Goal: Task Accomplishment & Management: Manage account settings

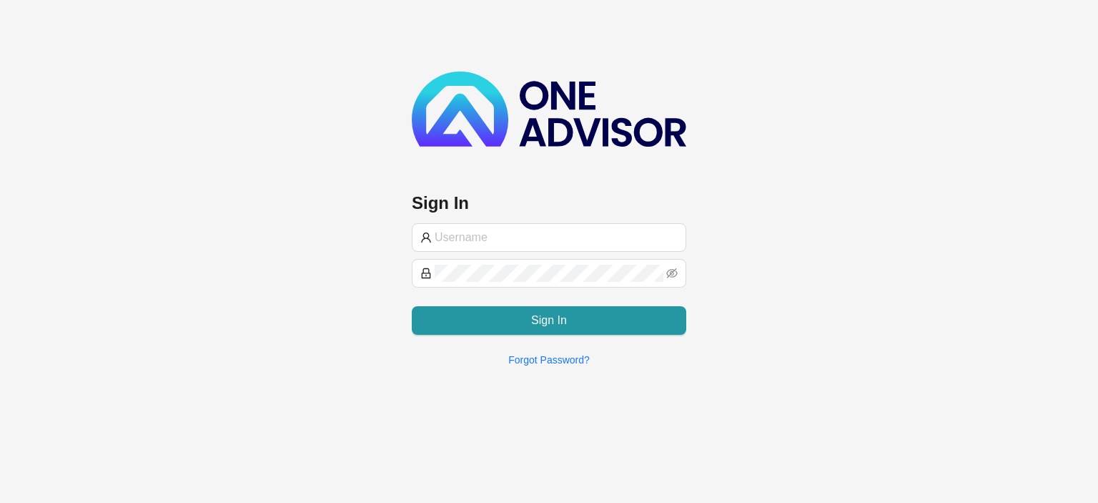
type input "[EMAIL_ADDRESS][DOMAIN_NAME]"
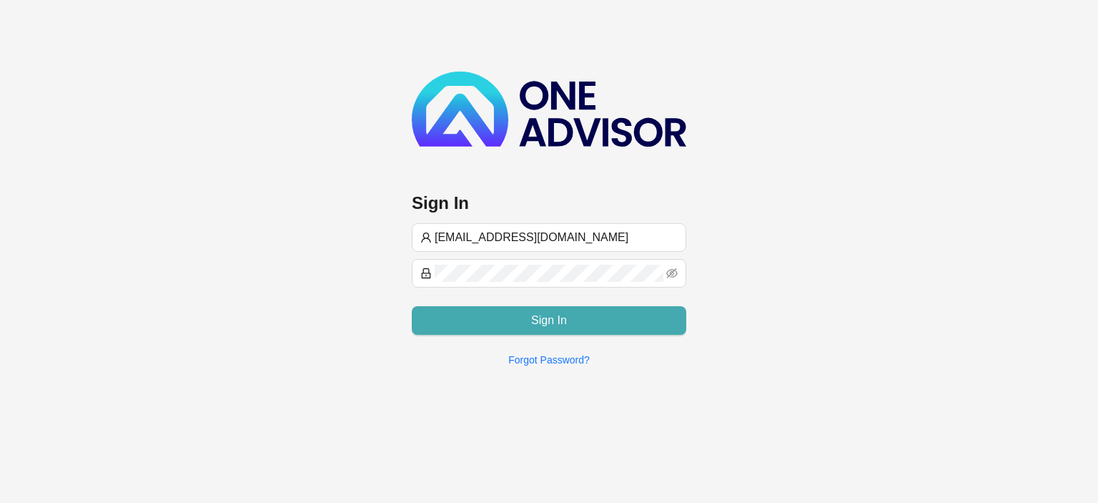
click at [471, 322] on button "Sign In" at bounding box center [549, 320] width 274 height 29
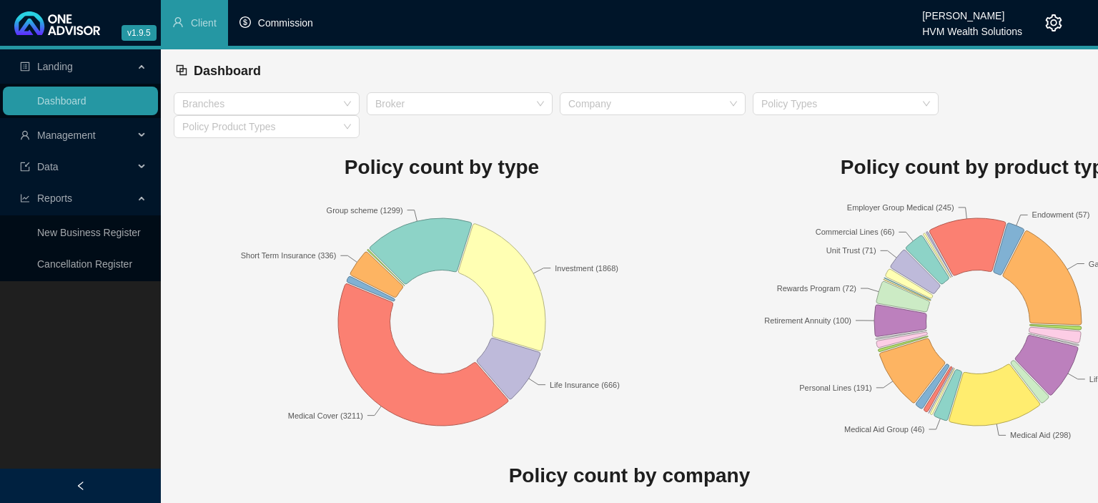
click at [275, 32] on li "Commission" at bounding box center [276, 23] width 97 height 46
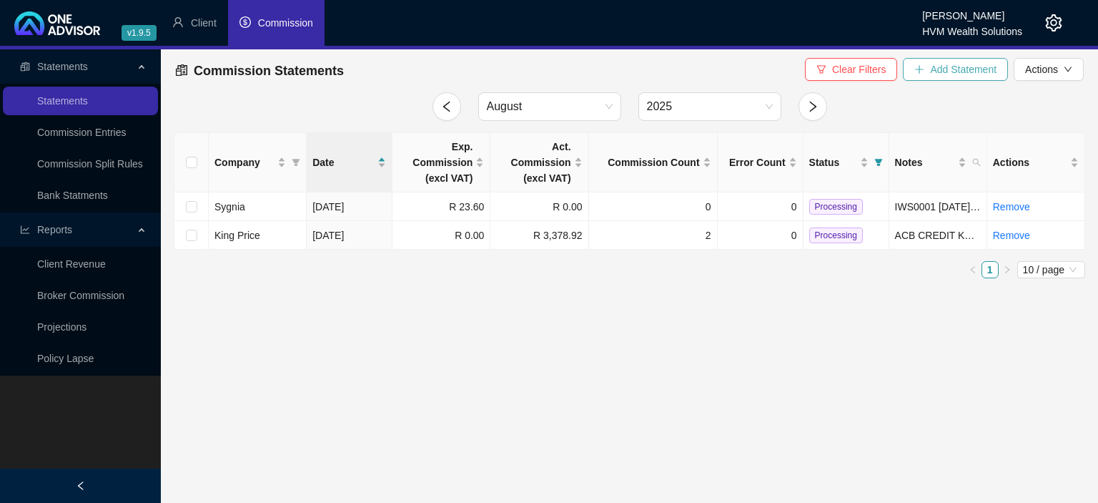
click at [946, 70] on span "Add Statement" at bounding box center [963, 69] width 66 height 16
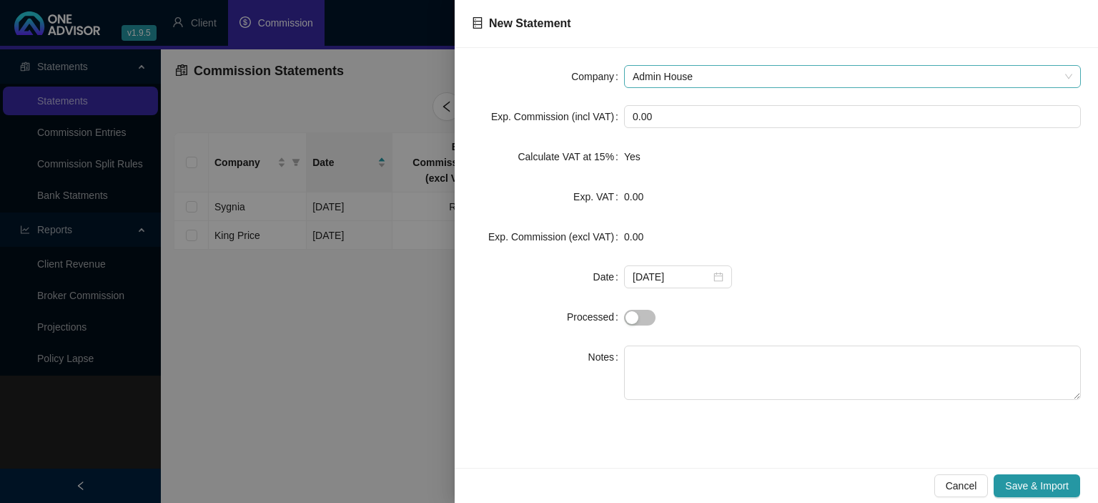
click at [742, 73] on span "Admin House" at bounding box center [853, 76] width 440 height 21
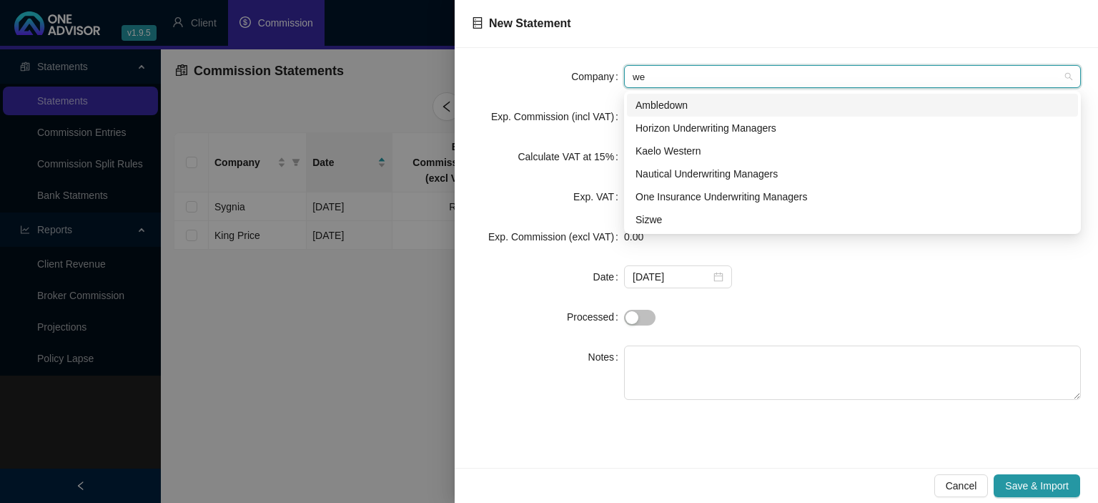
type input "[PERSON_NAME]"
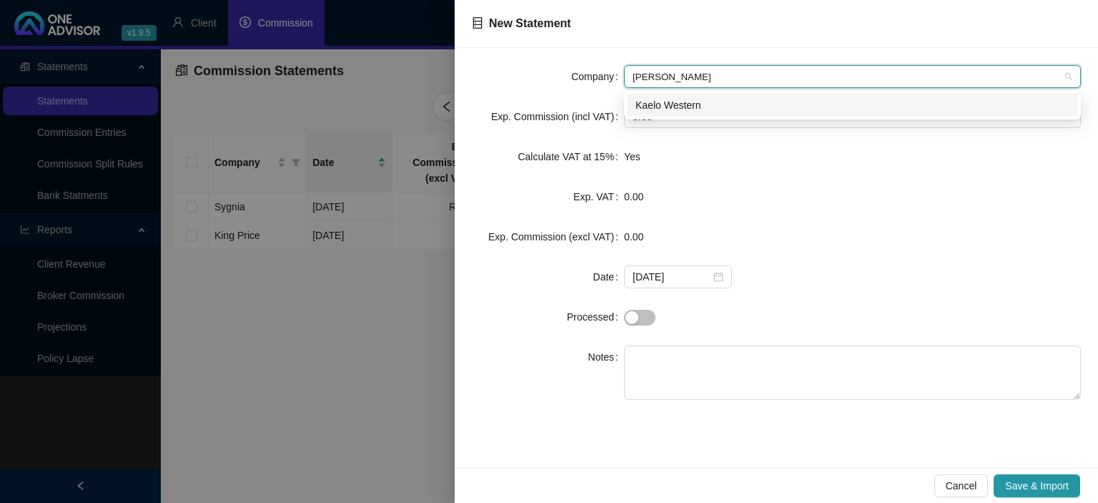
click at [694, 107] on div "Kaelo Western" at bounding box center [852, 105] width 434 height 16
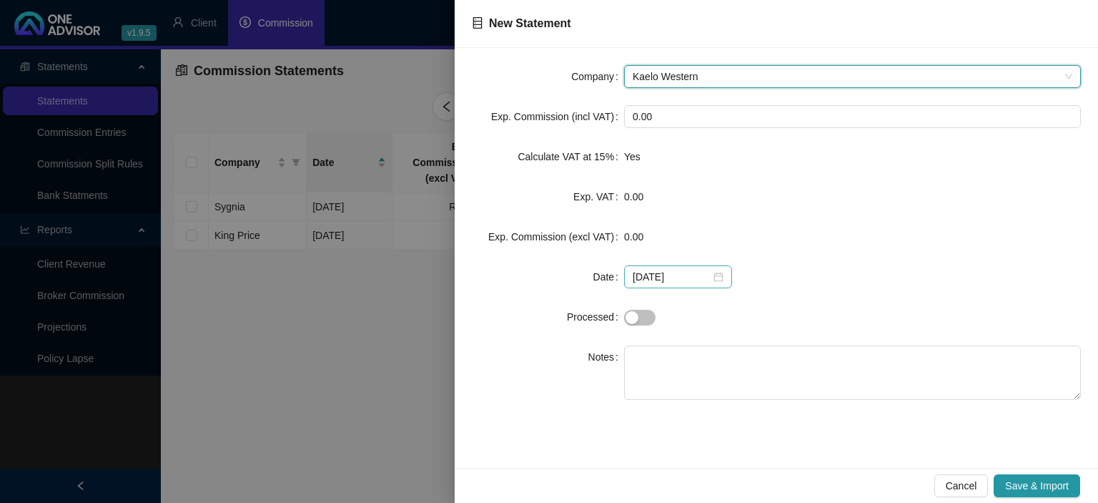
click at [716, 278] on div "[DATE]" at bounding box center [678, 277] width 91 height 16
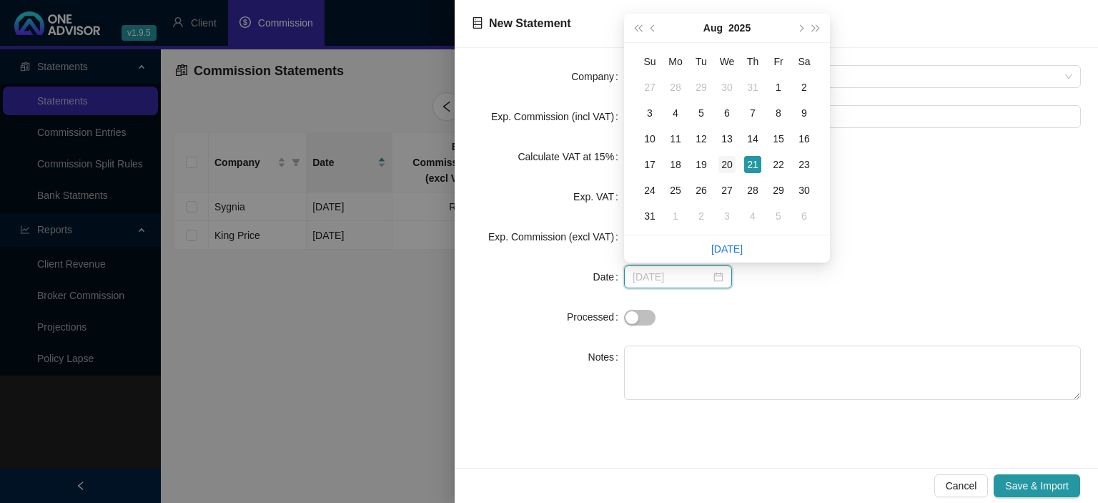
type input "[DATE]"
click at [723, 167] on div "20" at bounding box center [726, 164] width 17 height 17
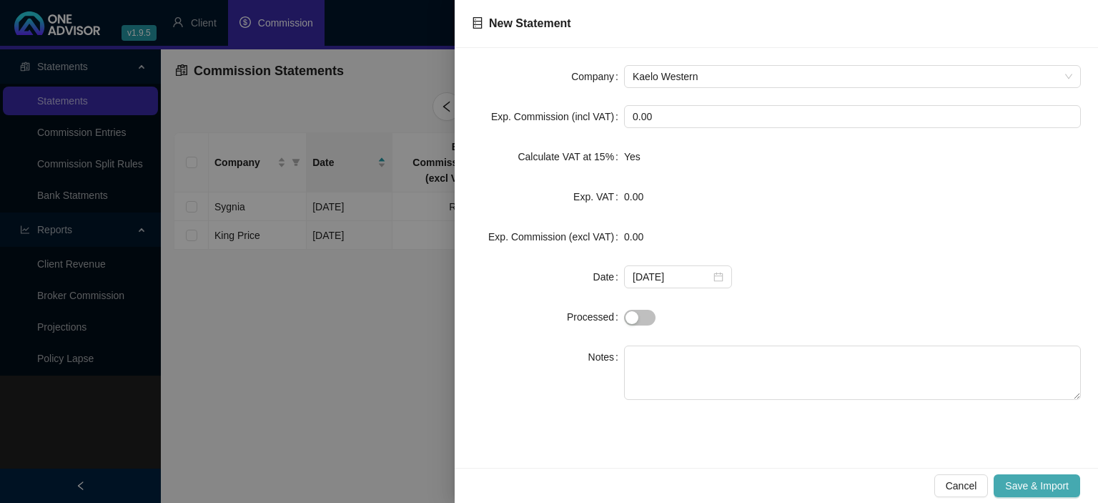
click at [1021, 487] on span "Save & Import" at bounding box center [1037, 486] width 64 height 16
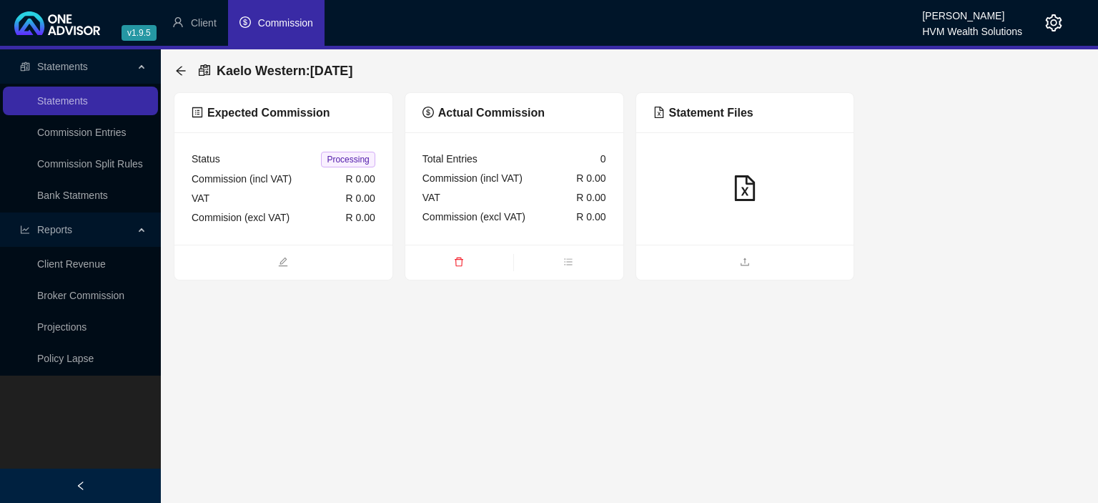
click at [692, 234] on div at bounding box center [745, 188] width 218 height 112
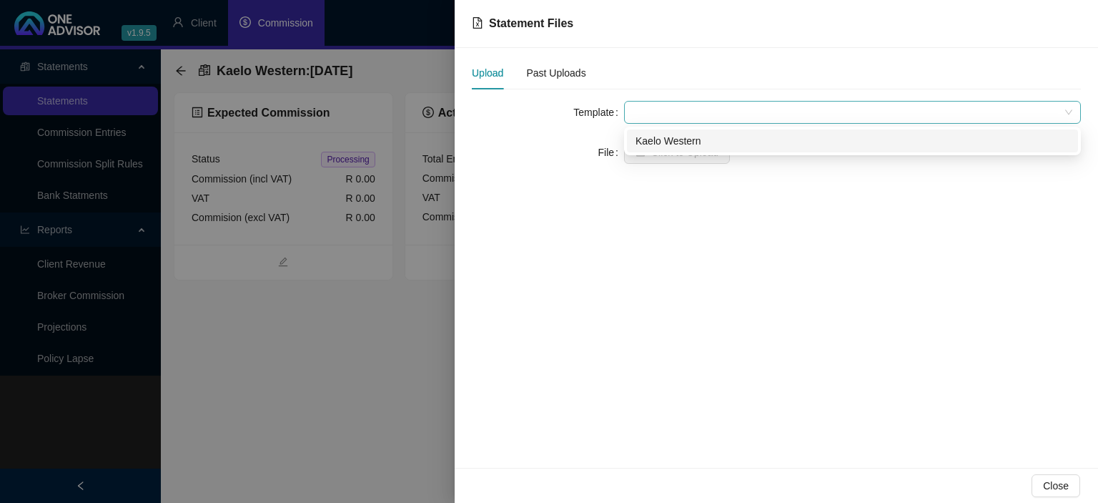
click at [661, 109] on span at bounding box center [853, 112] width 440 height 21
click at [658, 139] on div "Kaelo Western" at bounding box center [852, 141] width 434 height 16
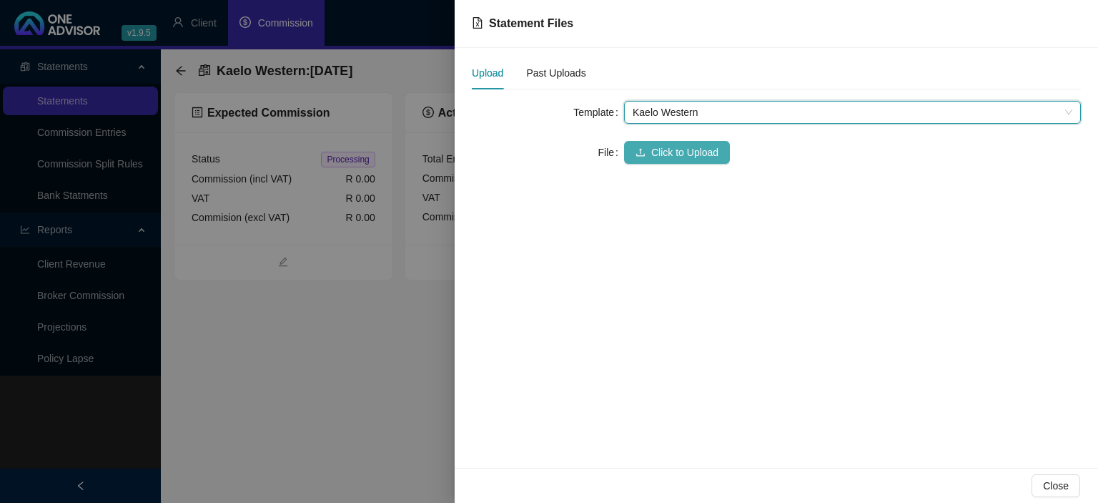
click at [651, 146] on button "Click to Upload" at bounding box center [677, 152] width 106 height 23
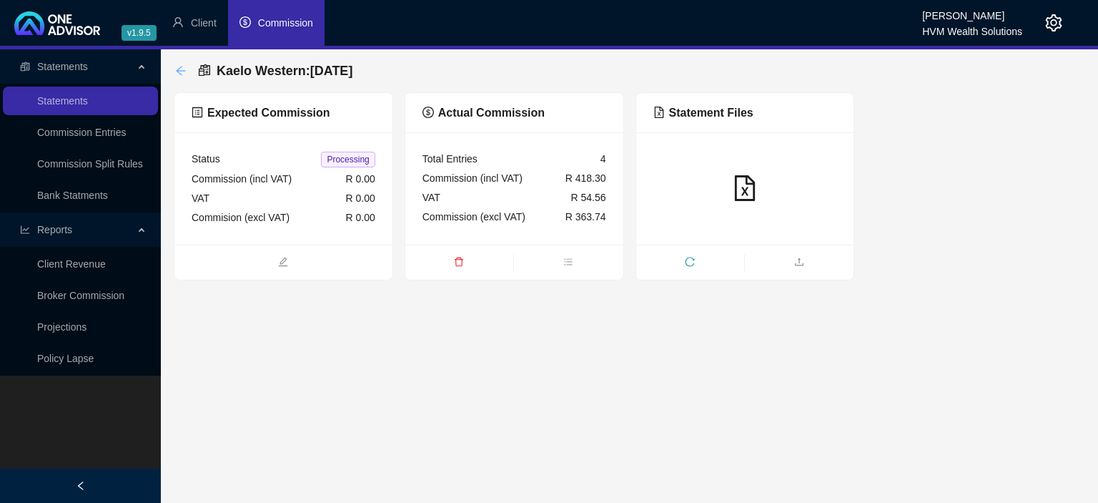
click at [179, 68] on icon "arrow-left" at bounding box center [180, 70] width 11 height 11
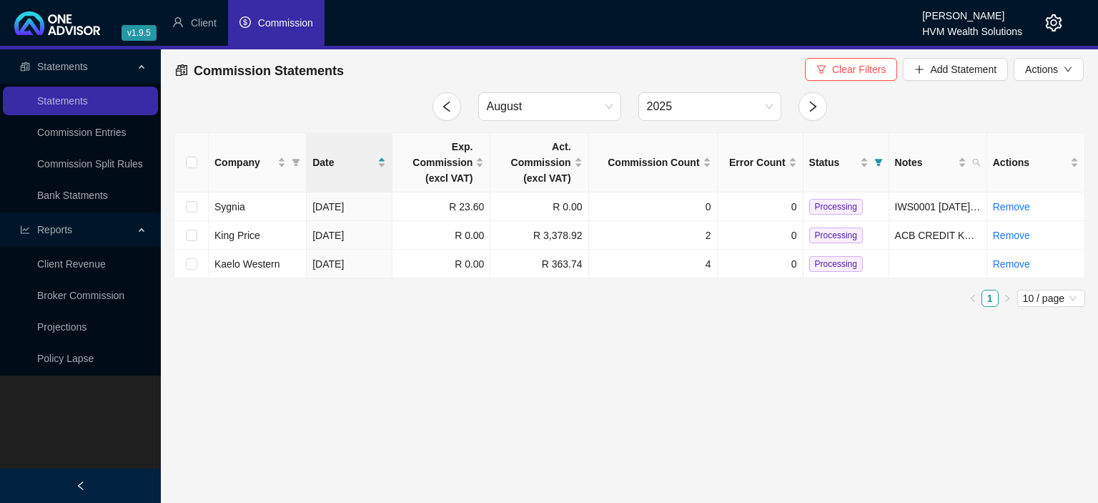
click at [1054, 24] on icon "setting" at bounding box center [1053, 22] width 17 height 17
